Goal: Navigation & Orientation: Find specific page/section

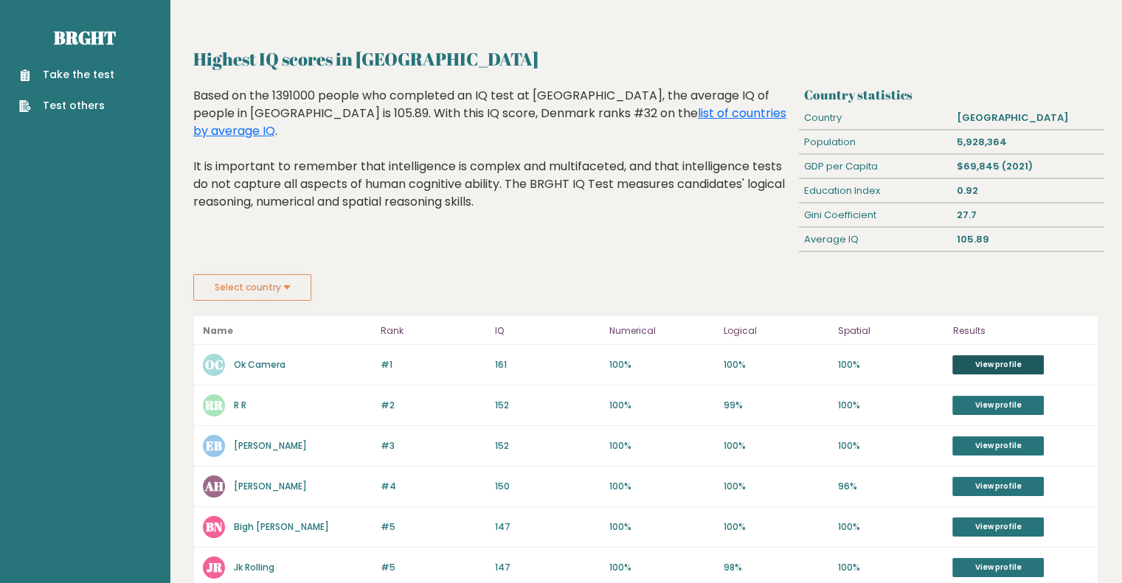
click at [1015, 356] on link "View profile" at bounding box center [997, 364] width 91 height 19
